Goal: Task Accomplishment & Management: Manage account settings

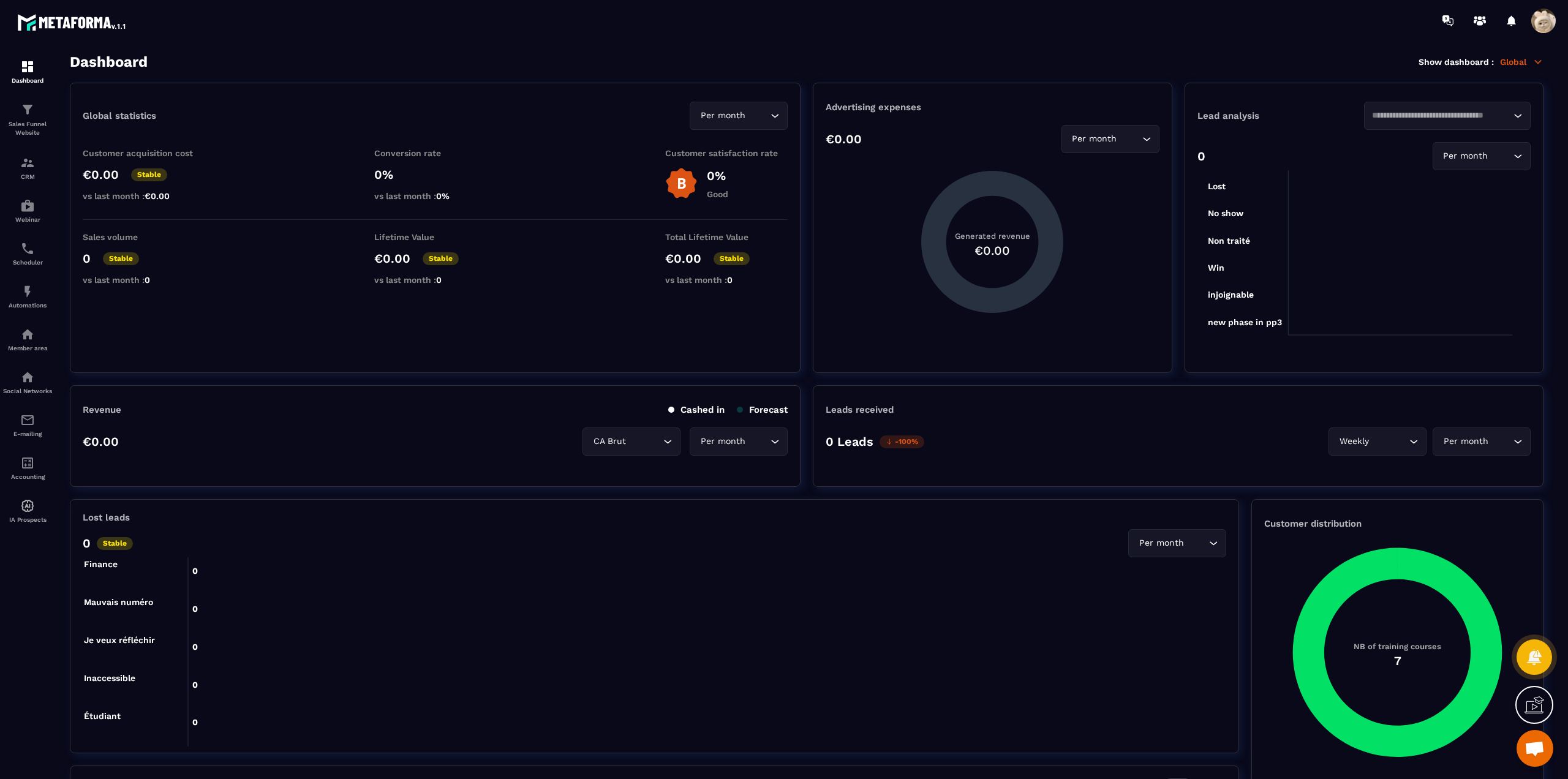
click at [1538, 14] on span at bounding box center [1543, 21] width 24 height 24
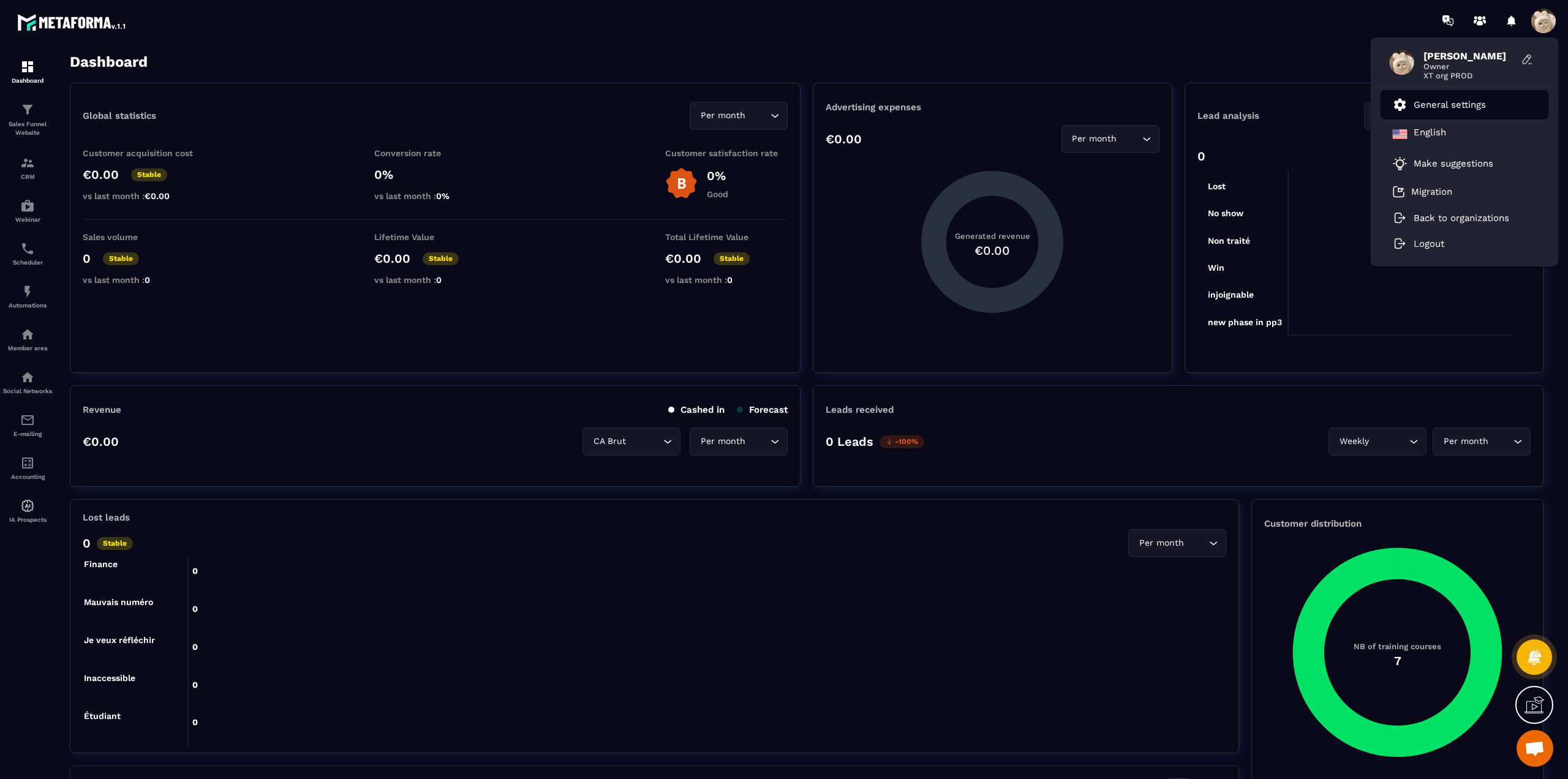
click at [1461, 99] on p "General settings" at bounding box center [1450, 104] width 73 height 11
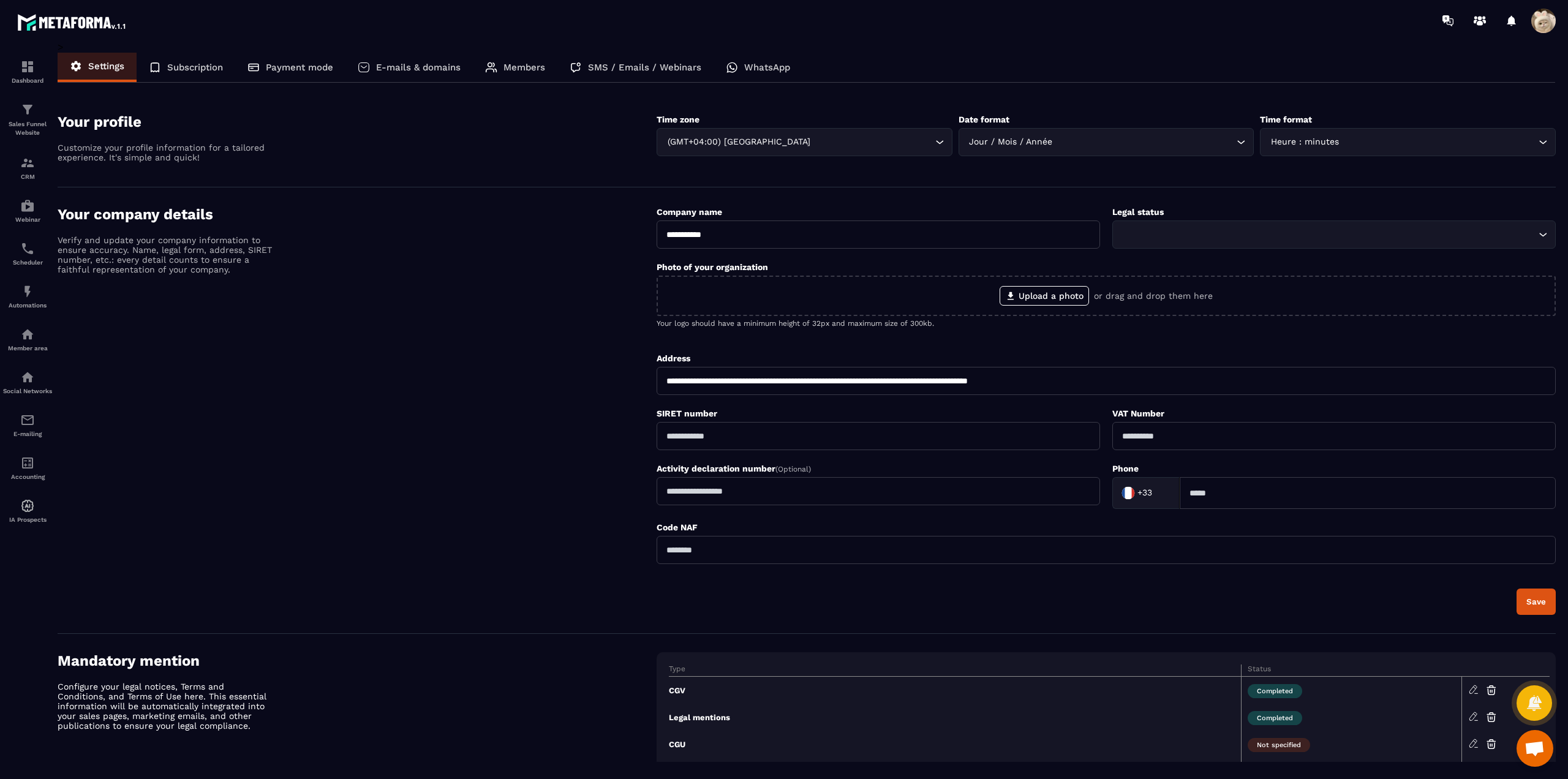
click at [211, 66] on p "Subscription" at bounding box center [195, 67] width 56 height 11
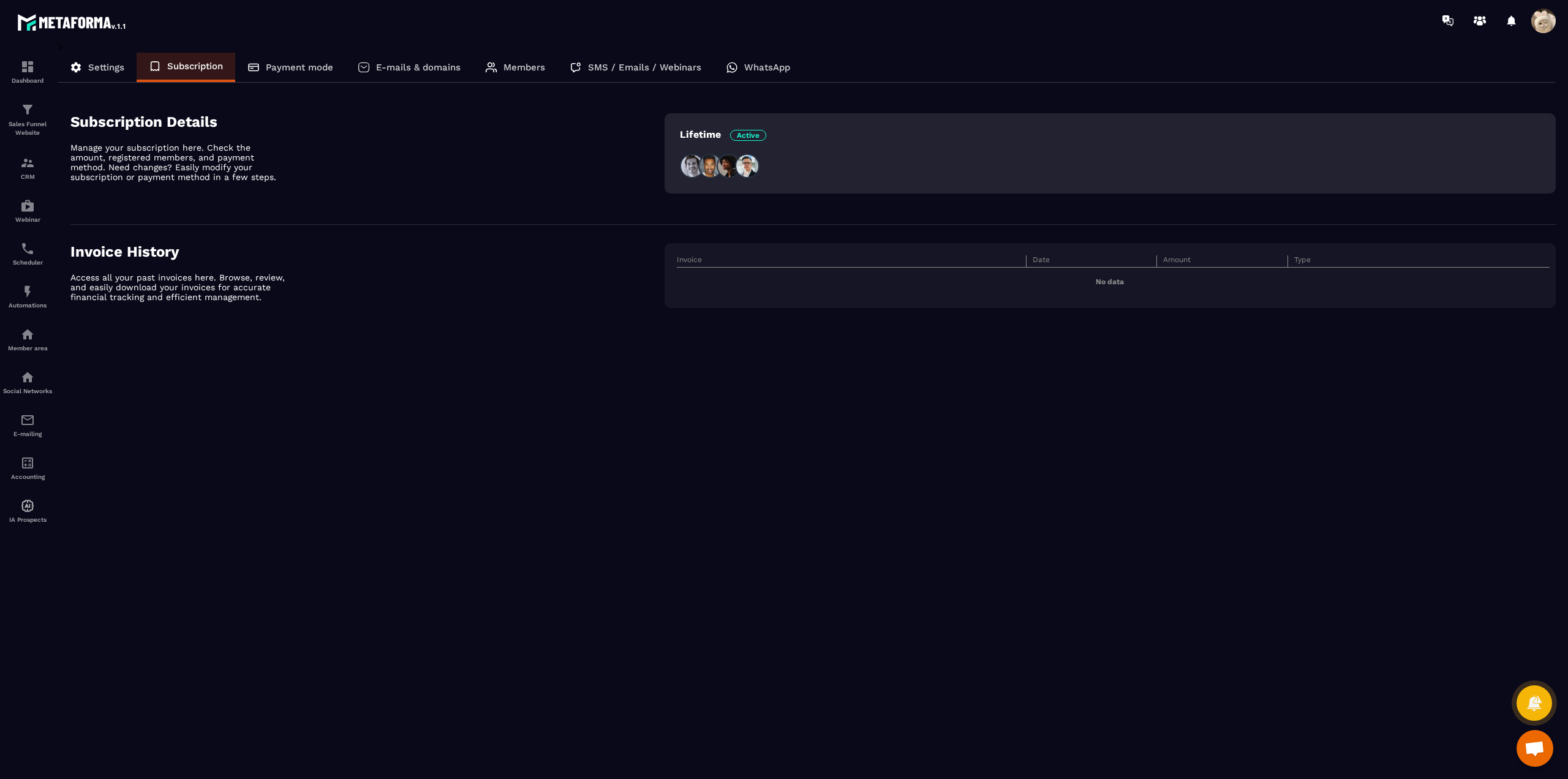
click at [300, 71] on p "Payment mode" at bounding box center [299, 67] width 67 height 11
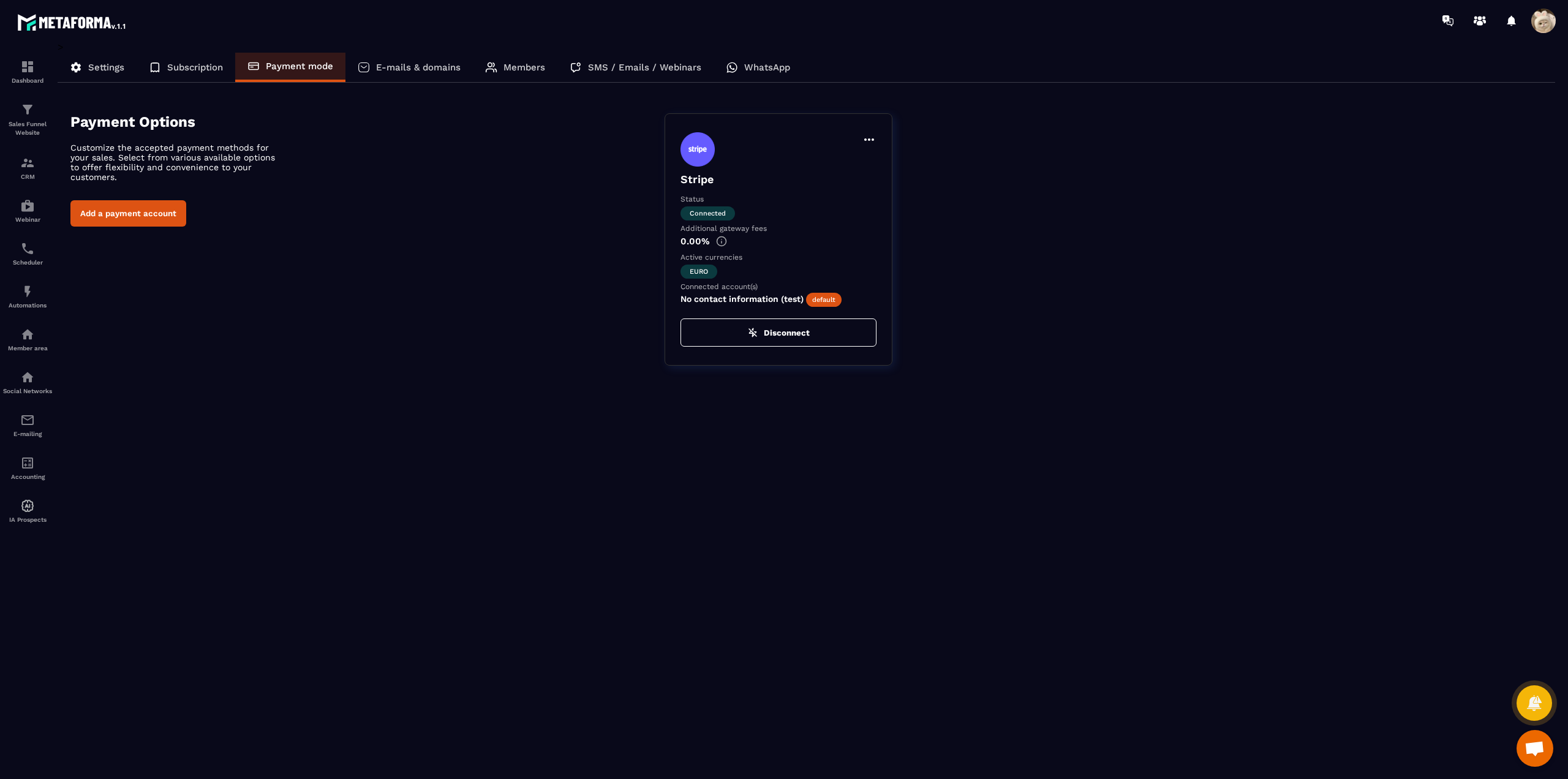
click at [773, 332] on button "Disconnect" at bounding box center [778, 332] width 196 height 28
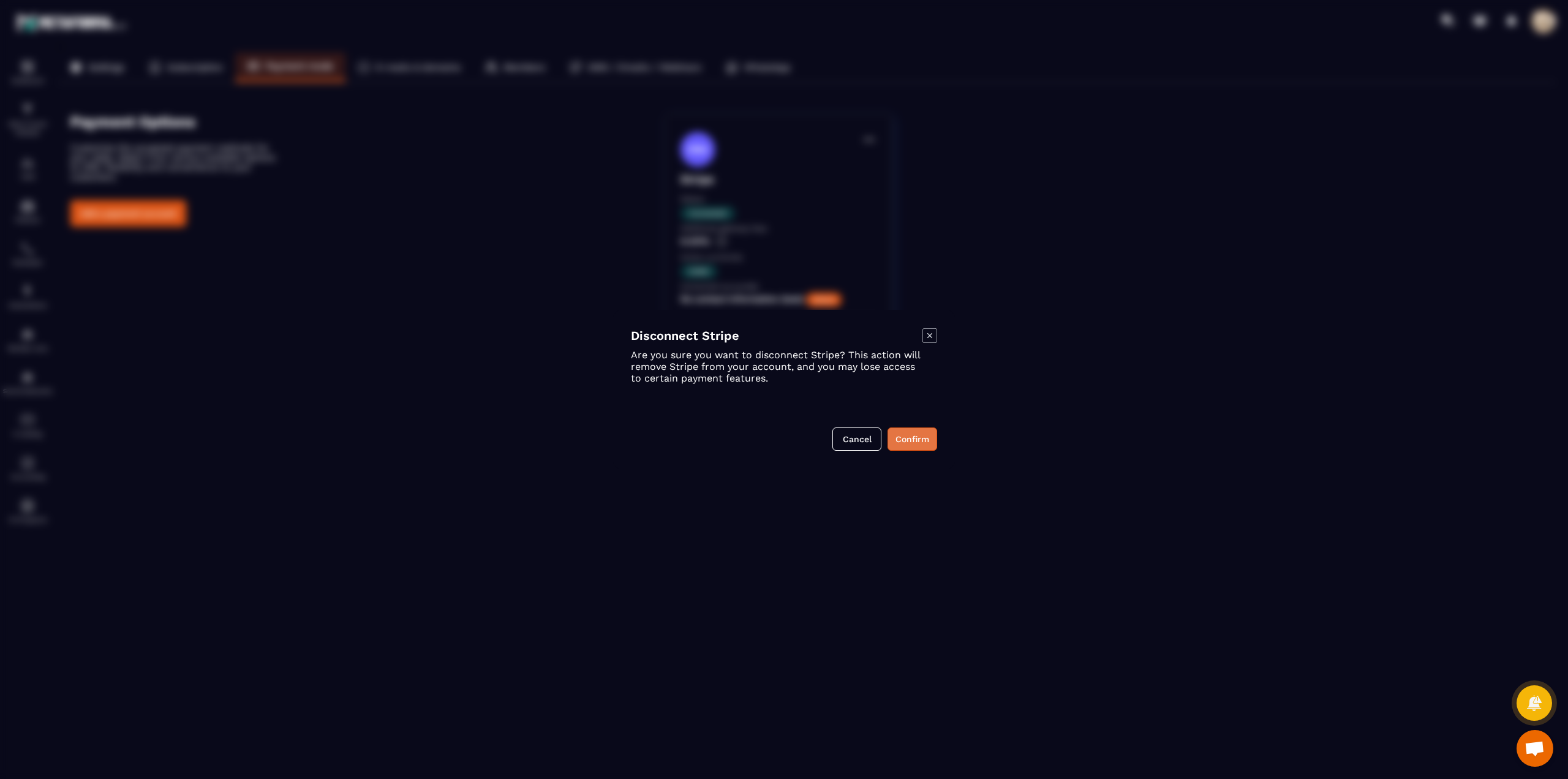
click at [911, 438] on button "Confirm" at bounding box center [912, 438] width 50 height 23
